Goal: Entertainment & Leisure: Consume media (video, audio)

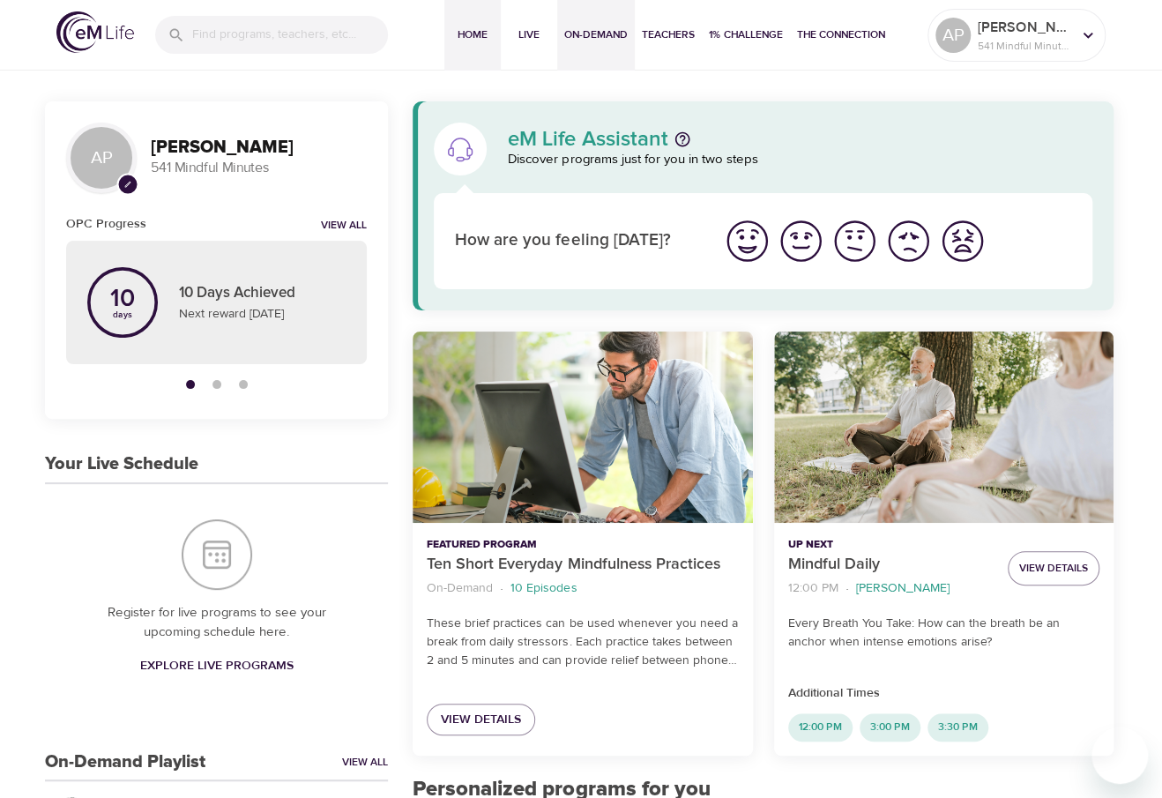
click at [592, 42] on span "On-Demand" at bounding box center [595, 35] width 63 height 19
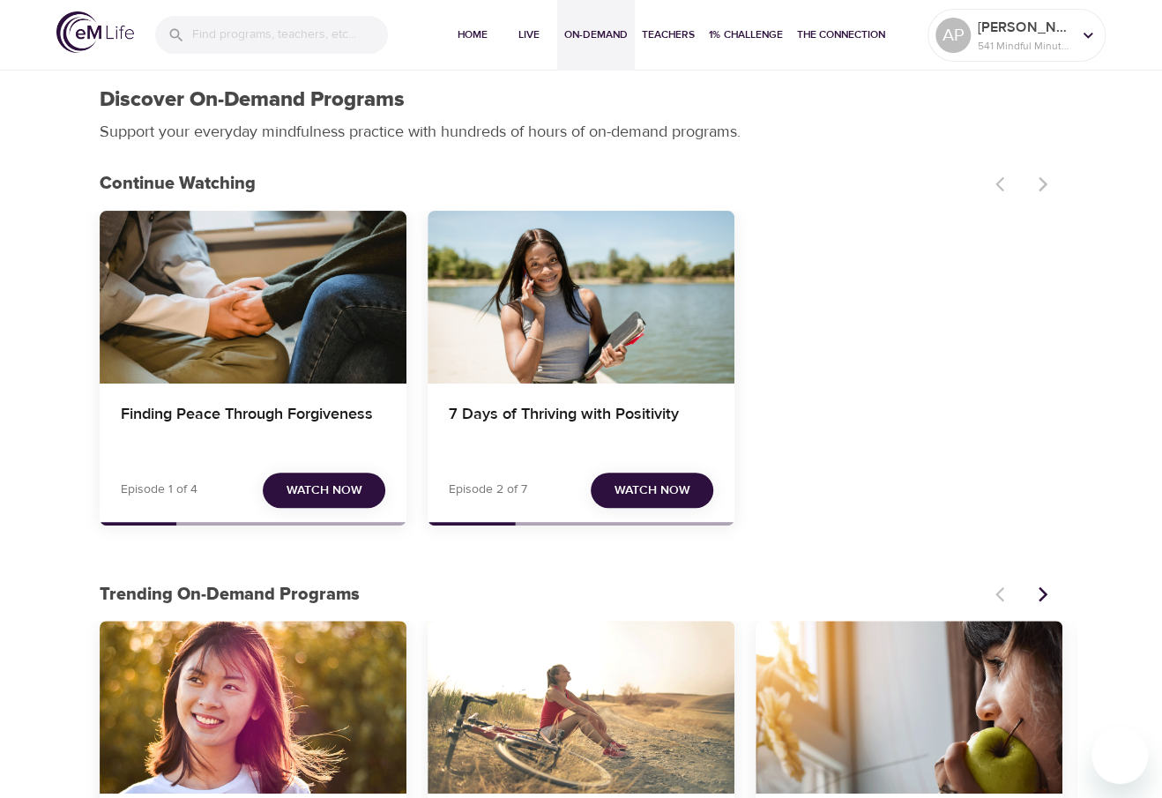
click at [342, 489] on span "Watch Now" at bounding box center [325, 491] width 76 height 22
